Goal: Information Seeking & Learning: Understand process/instructions

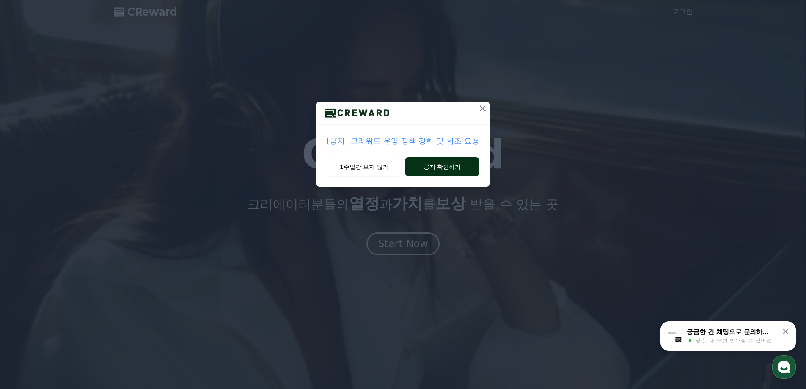
click at [448, 165] on button "공지 확인하기" at bounding box center [442, 166] width 74 height 19
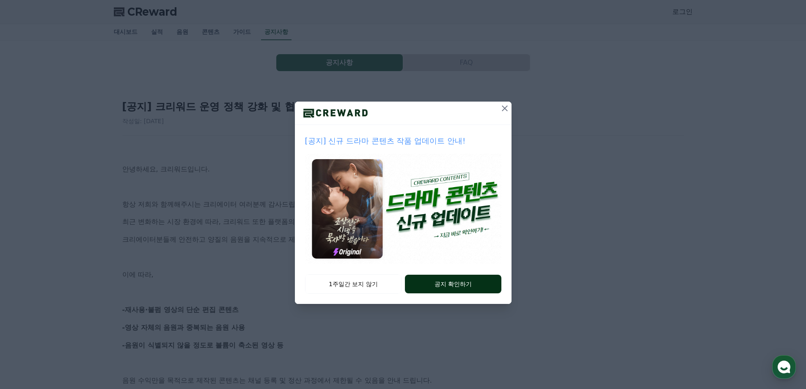
click at [446, 278] on button "공지 확인하기" at bounding box center [453, 283] width 96 height 19
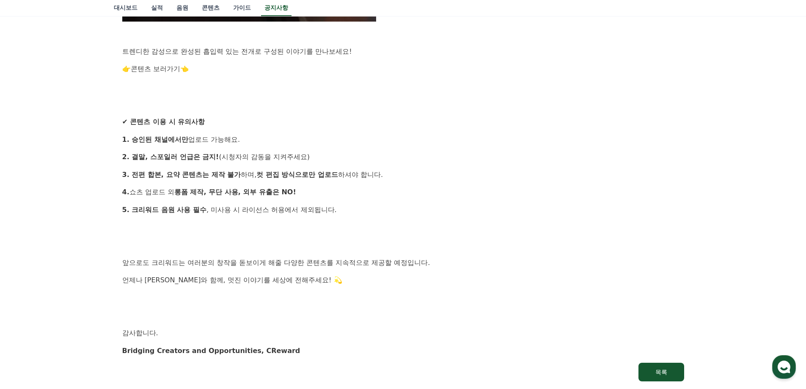
scroll to position [804, 0]
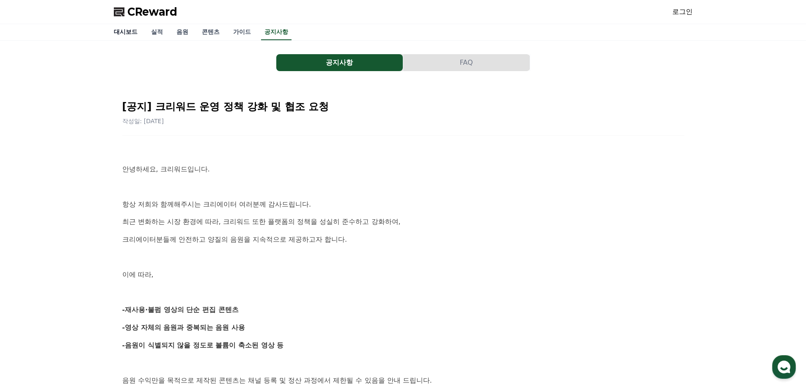
click at [122, 33] on link "대시보드" at bounding box center [125, 32] width 37 height 16
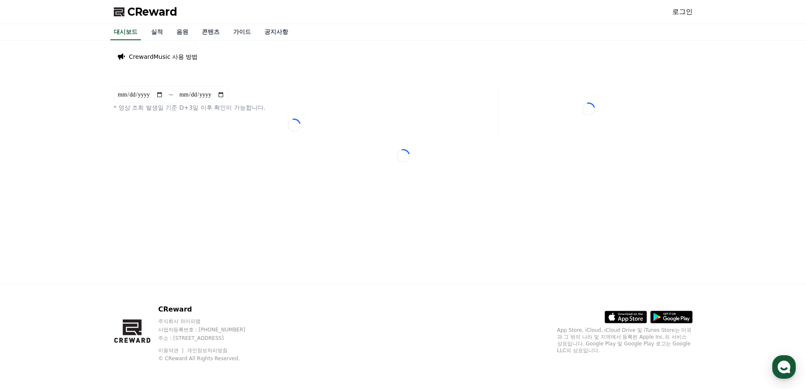
click at [140, 14] on span "CReward" at bounding box center [152, 12] width 50 height 14
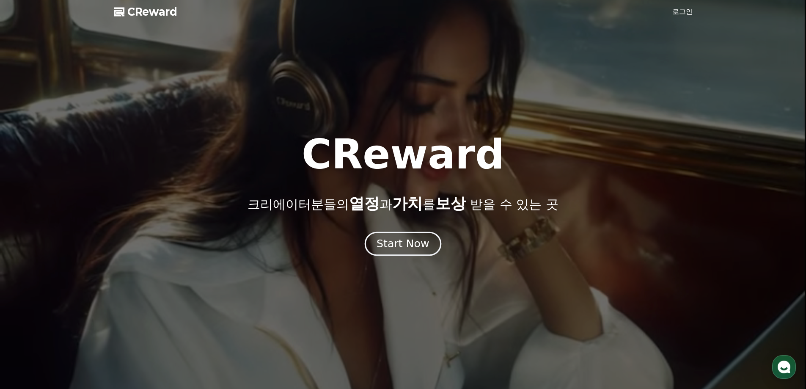
click at [398, 250] on div "Start Now" at bounding box center [402, 243] width 52 height 14
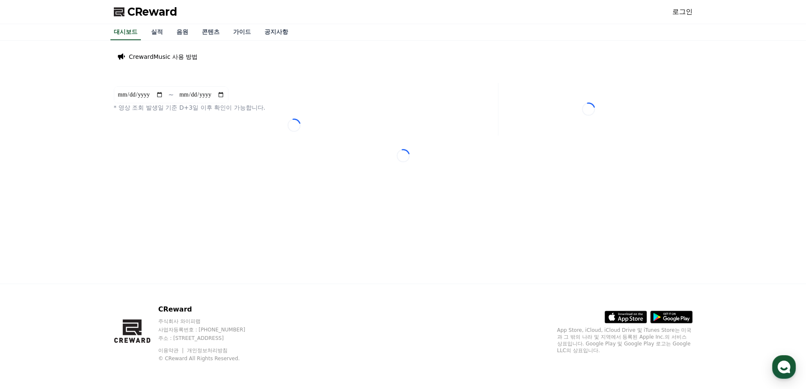
click at [180, 60] on p "CrewardMusic 사용 방법" at bounding box center [163, 56] width 69 height 8
